Goal: Feedback & Contribution: Contribute content

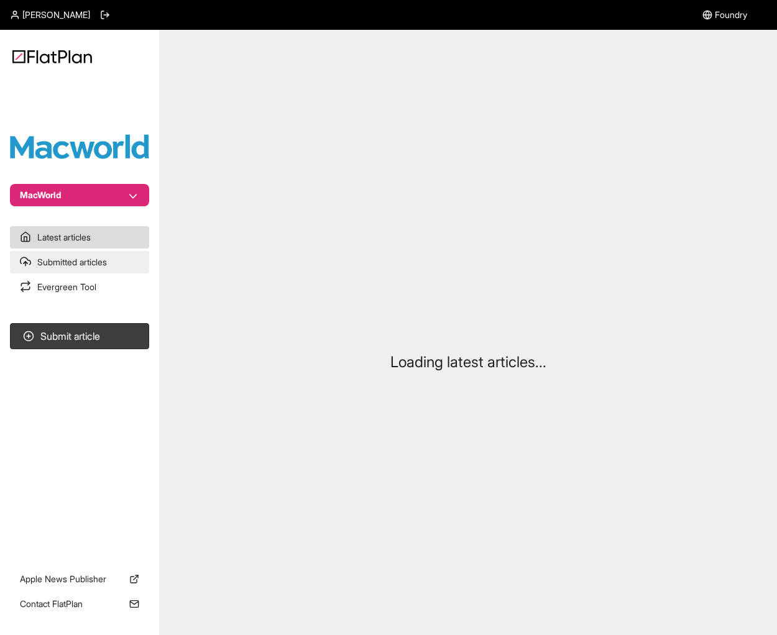
click at [84, 260] on link "Submitted articles" at bounding box center [79, 262] width 139 height 22
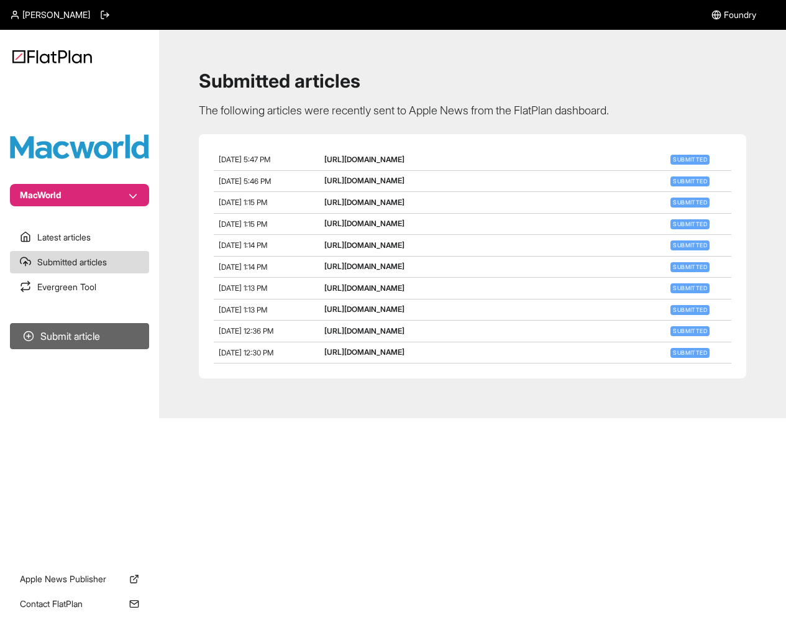
click at [89, 342] on button "Submit article" at bounding box center [79, 336] width 139 height 26
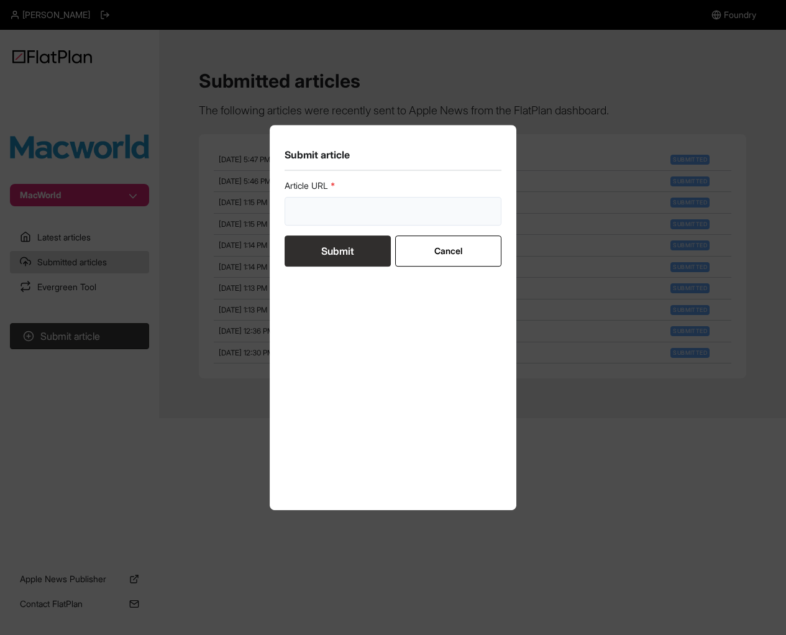
drag, startPoint x: 429, startPoint y: 201, endPoint x: 380, endPoint y: 215, distance: 50.5
click at [429, 201] on input "url" at bounding box center [393, 211] width 217 height 29
paste input "[URL][DOMAIN_NAME]"
type input "[URL][DOMAIN_NAME]"
click at [355, 251] on button "Submit" at bounding box center [338, 250] width 106 height 31
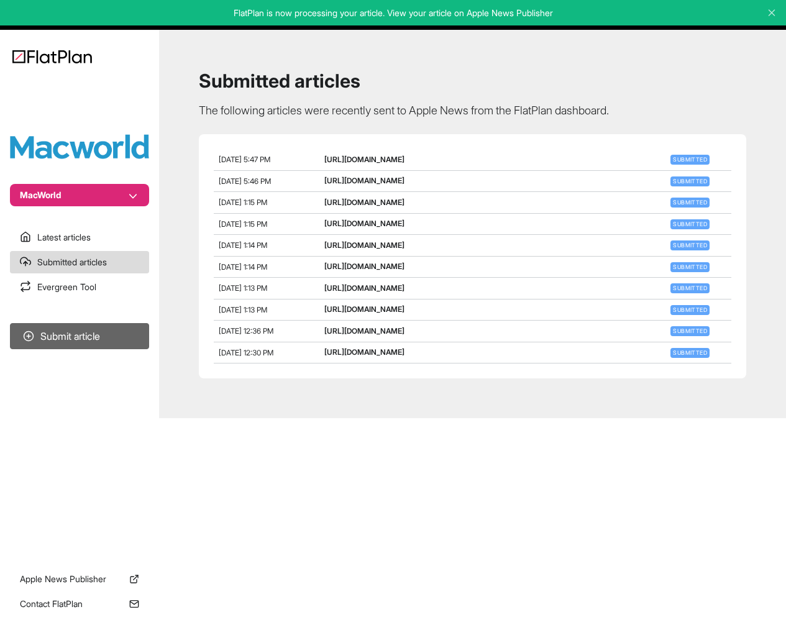
click at [99, 334] on button "Submit article" at bounding box center [79, 336] width 139 height 26
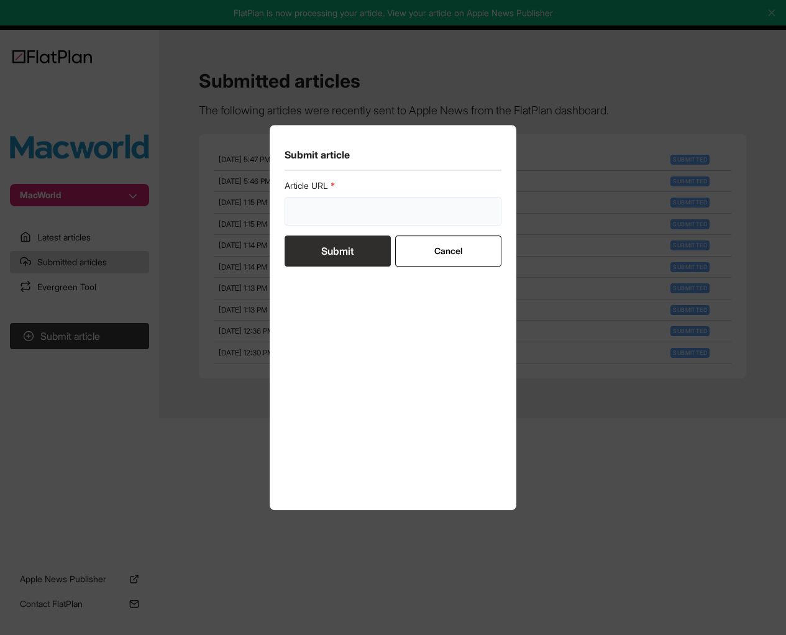
click at [352, 203] on input "url" at bounding box center [393, 211] width 217 height 29
paste input "[URL][DOMAIN_NAME]"
type input "[URL][DOMAIN_NAME]"
click at [337, 251] on button "Submit" at bounding box center [338, 250] width 106 height 31
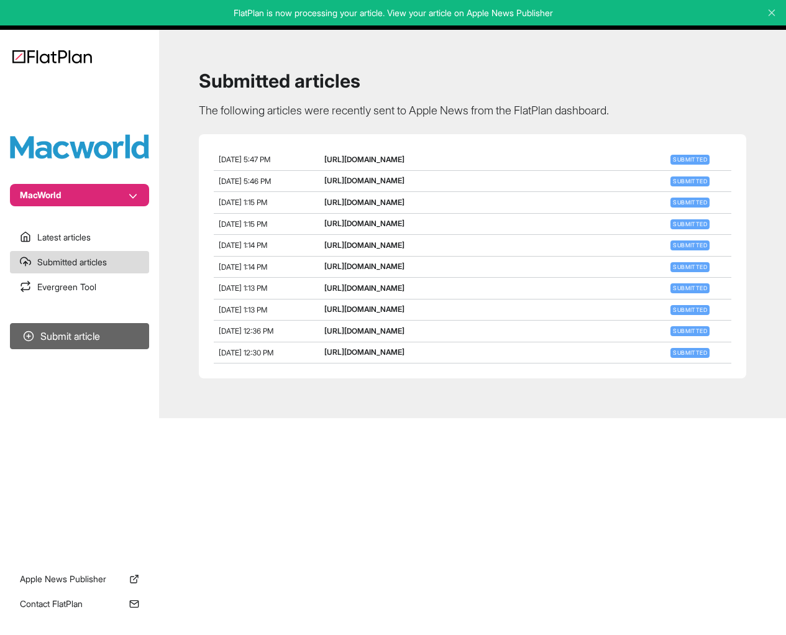
click at [93, 332] on button "Submit article" at bounding box center [79, 336] width 139 height 26
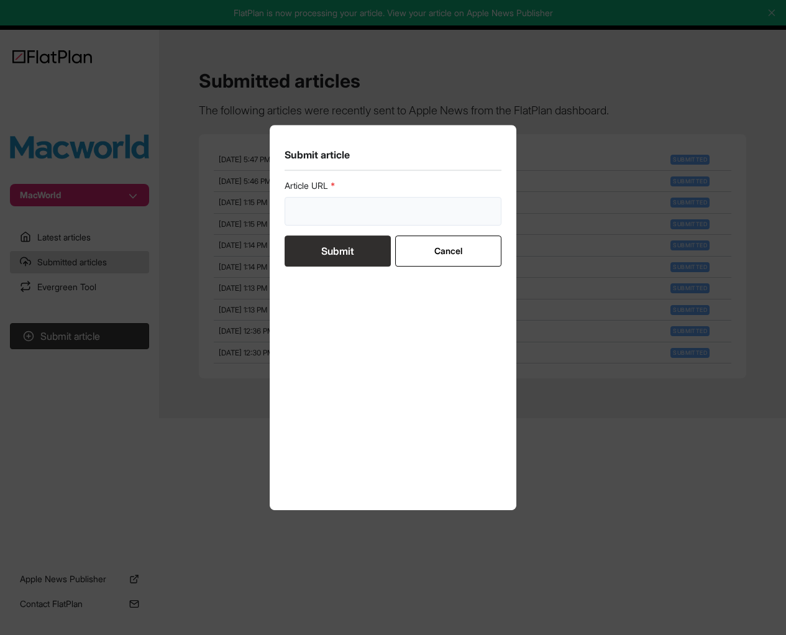
click at [346, 209] on input "url" at bounding box center [393, 211] width 217 height 29
paste input "[URL][DOMAIN_NAME]"
type input "[URL][DOMAIN_NAME]"
click at [351, 250] on button "Submit" at bounding box center [338, 250] width 106 height 31
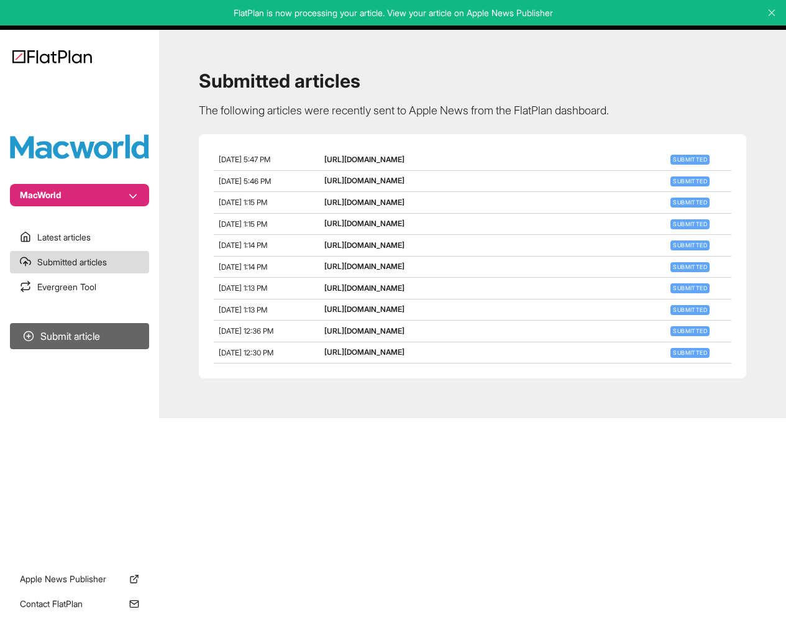
click at [107, 341] on button "Submit article" at bounding box center [79, 336] width 139 height 26
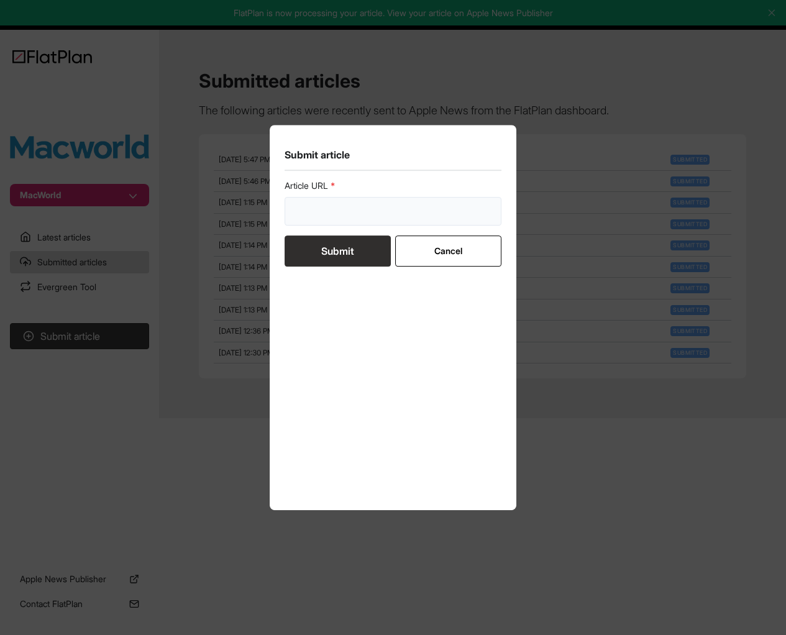
click at [344, 199] on input "url" at bounding box center [393, 211] width 217 height 29
paste input "[URL][DOMAIN_NAME]"
type input "[URL][DOMAIN_NAME]"
click at [345, 245] on button "Submit" at bounding box center [338, 250] width 106 height 31
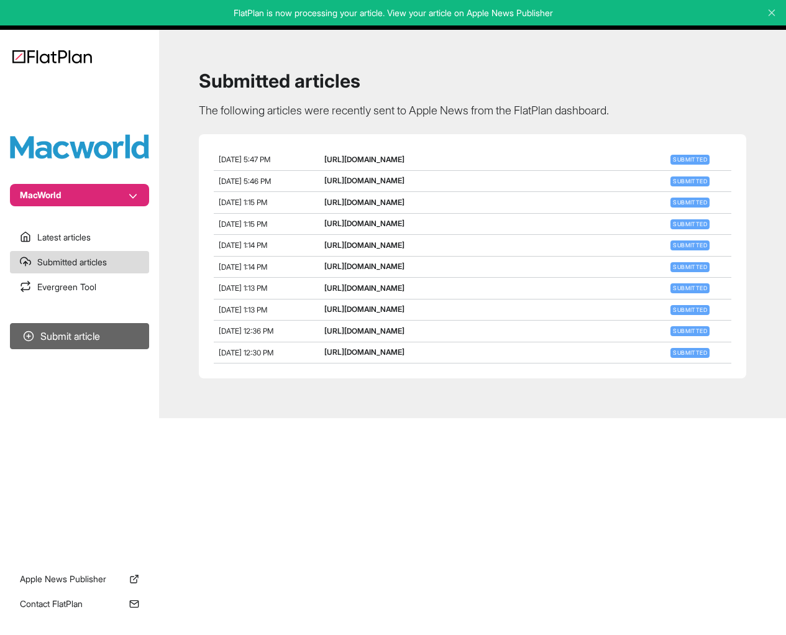
click at [91, 339] on button "Submit article" at bounding box center [79, 336] width 139 height 26
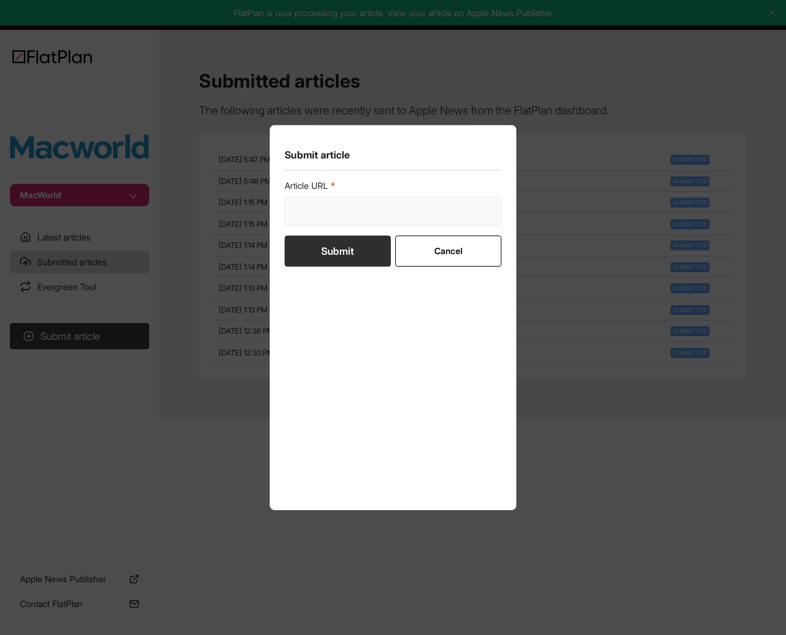
click at [355, 219] on input "url" at bounding box center [393, 211] width 217 height 29
paste input "[URL][DOMAIN_NAME]"
type input "[URL][DOMAIN_NAME]"
click at [355, 253] on button "Submit" at bounding box center [338, 250] width 106 height 31
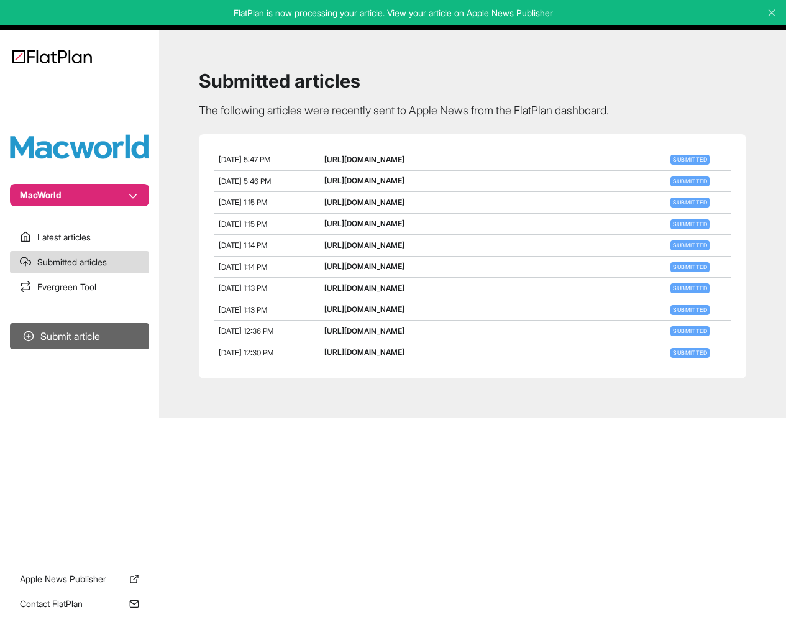
click at [98, 328] on button "Submit article" at bounding box center [79, 336] width 139 height 26
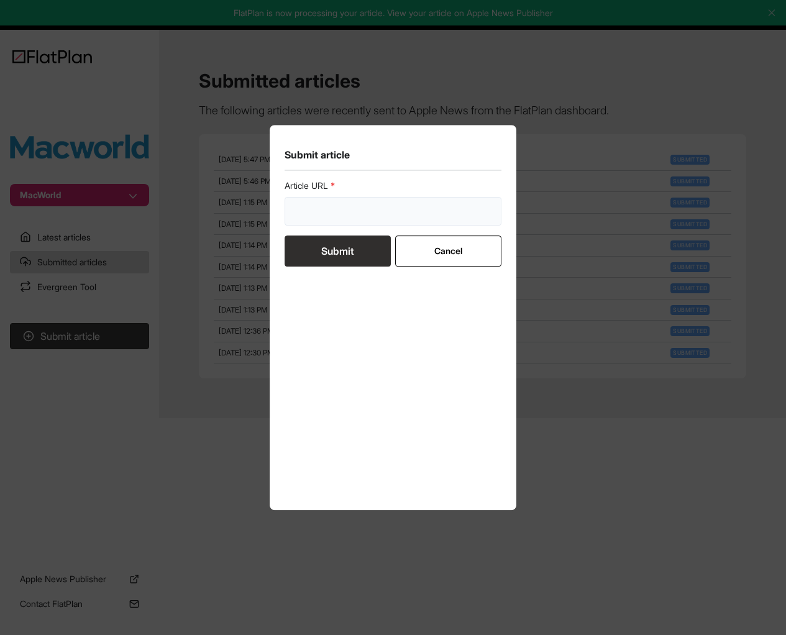
drag, startPoint x: 349, startPoint y: 204, endPoint x: 349, endPoint y: 217, distance: 13.1
click at [350, 204] on input "url" at bounding box center [393, 211] width 217 height 29
paste input "[URL][DOMAIN_NAME]"
type input "[URL][DOMAIN_NAME]"
click at [343, 247] on button "Submit" at bounding box center [338, 250] width 106 height 31
